Goal: Use online tool/utility: Utilize a website feature to perform a specific function

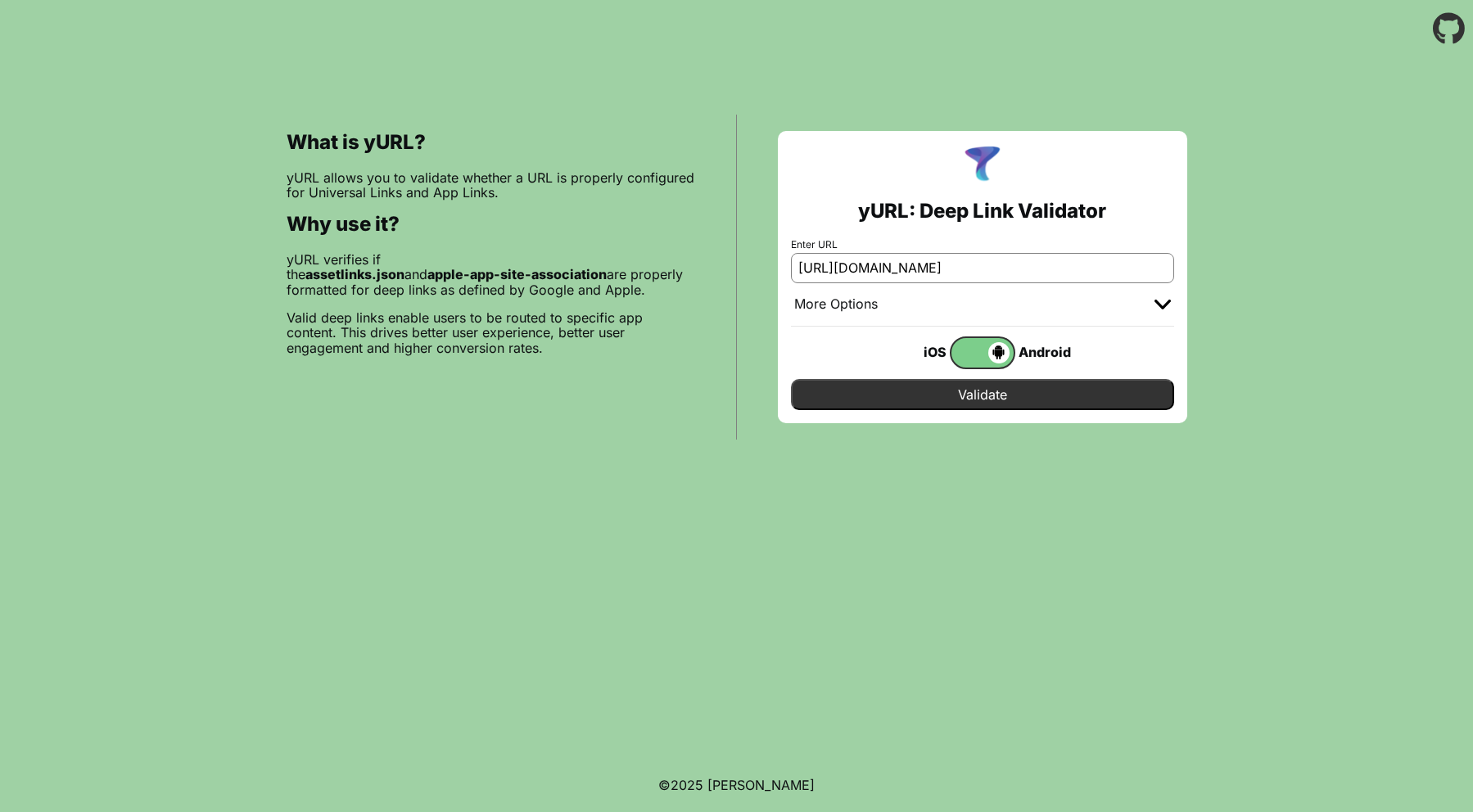
click at [979, 396] on input "Validate" at bounding box center [982, 394] width 383 height 31
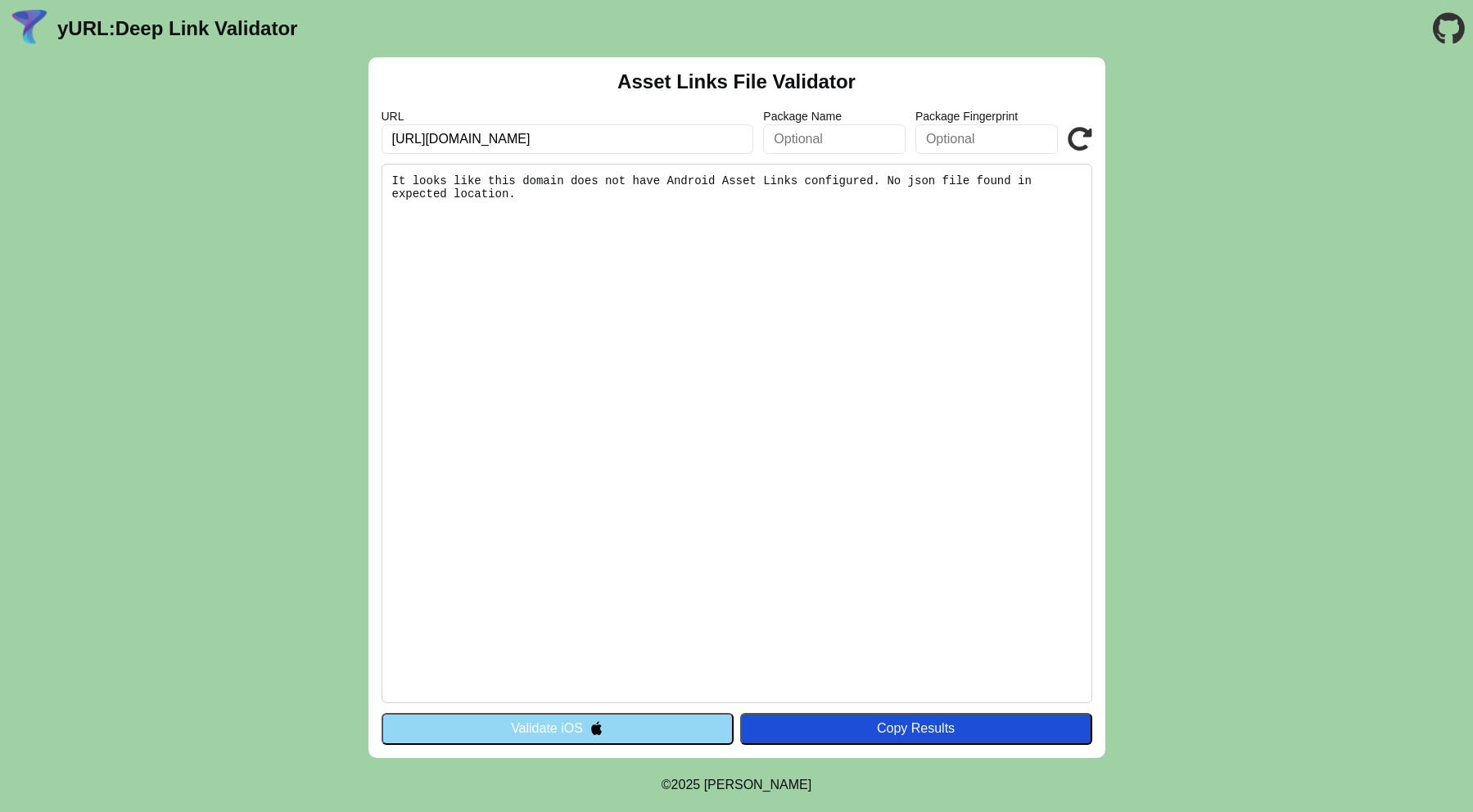
drag, startPoint x: 463, startPoint y: 197, endPoint x: 394, endPoint y: 176, distance: 72.1
click at [397, 176] on pre "It looks like this domain does not have Android Asset Links configured. No json…" at bounding box center [737, 433] width 711 height 540
copy pre "It looks like this domain does not have Android Asset Links configured. No json…"
